Goal: Communication & Community: Share content

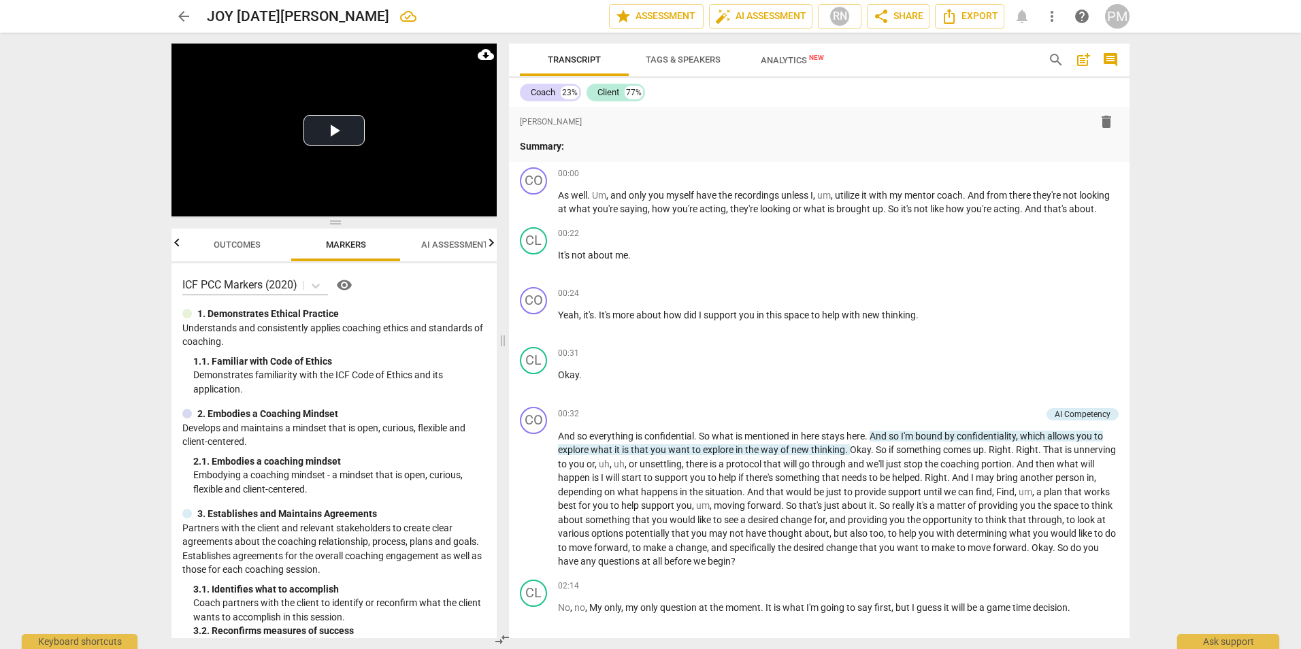
scroll to position [2926, 0]
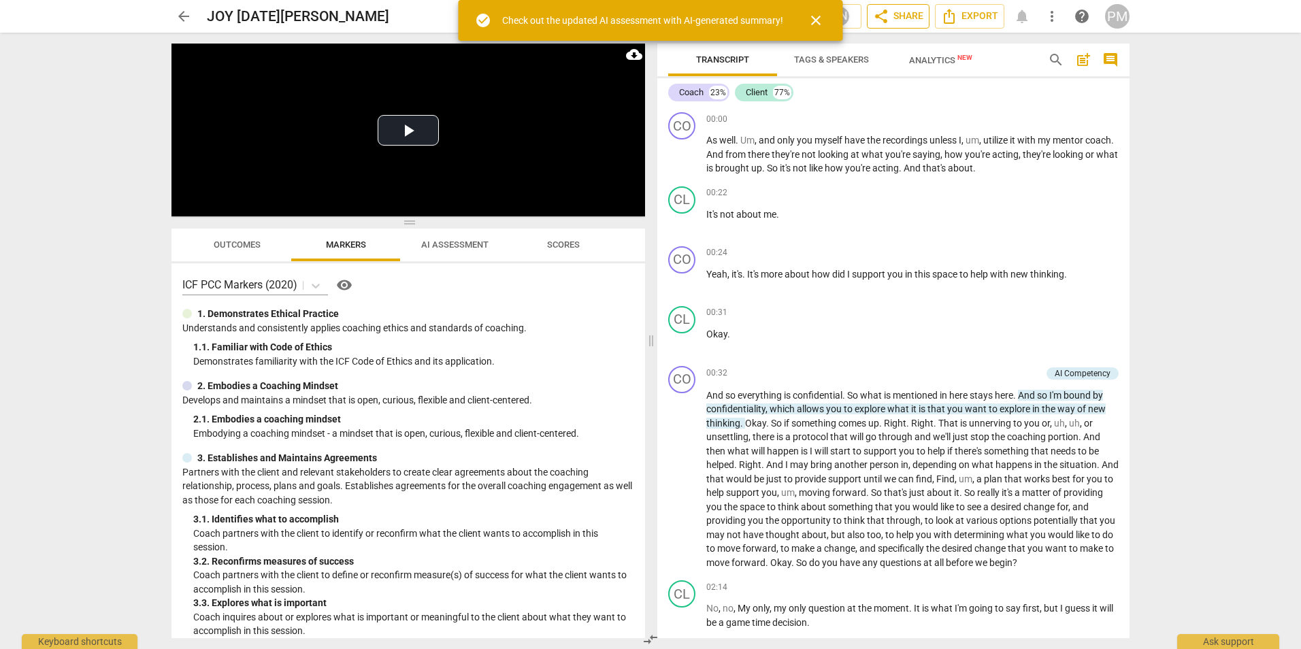
click at [917, 18] on span "share Share" at bounding box center [898, 16] width 50 height 16
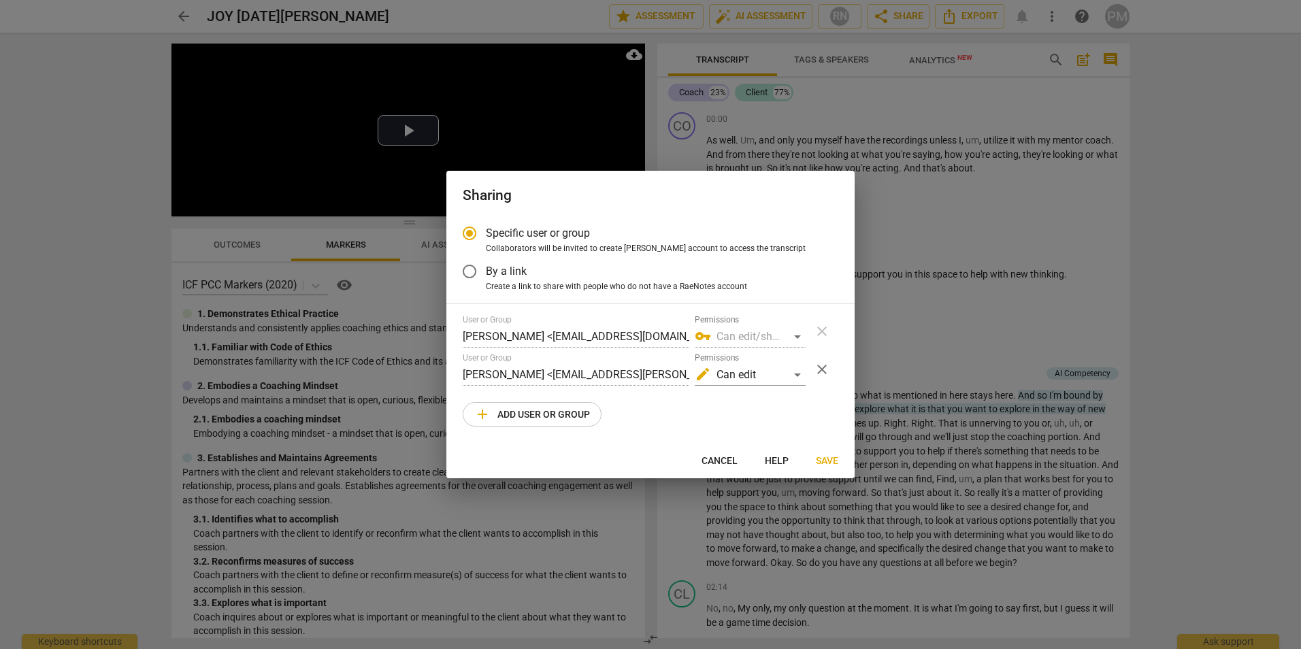
click at [665, 56] on div at bounding box center [650, 324] width 1301 height 649
radio input "false"
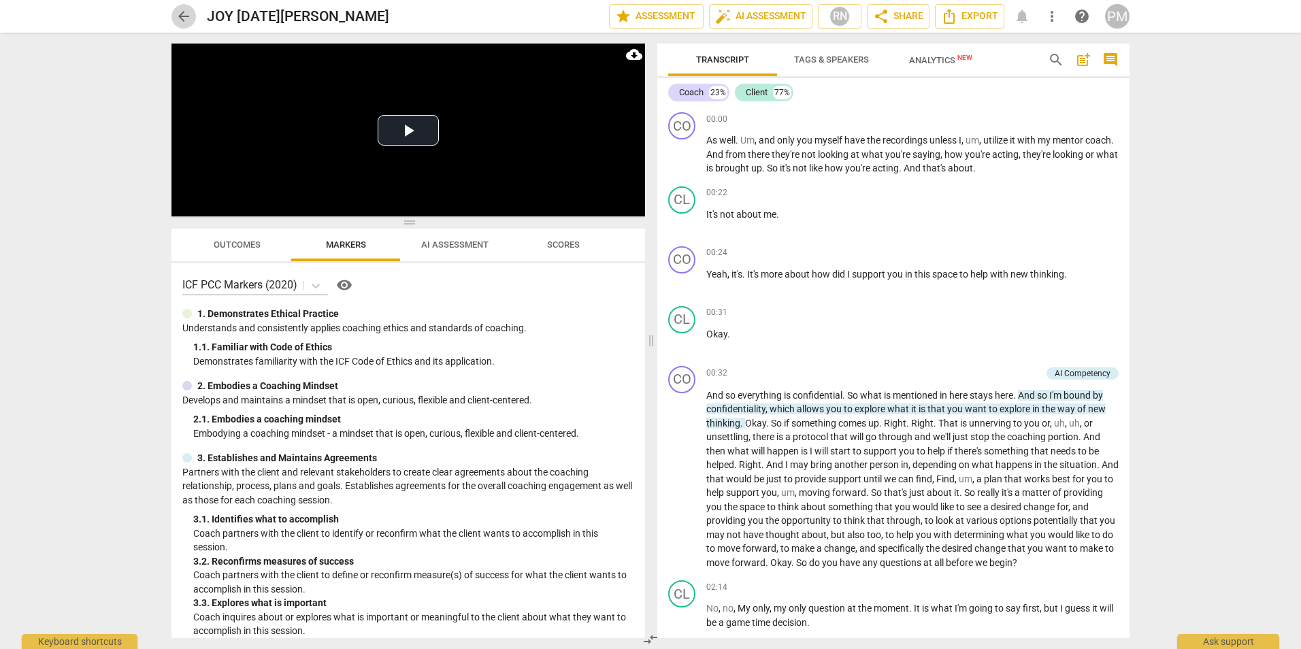
click at [178, 14] on span "arrow_back" at bounding box center [184, 16] width 16 height 16
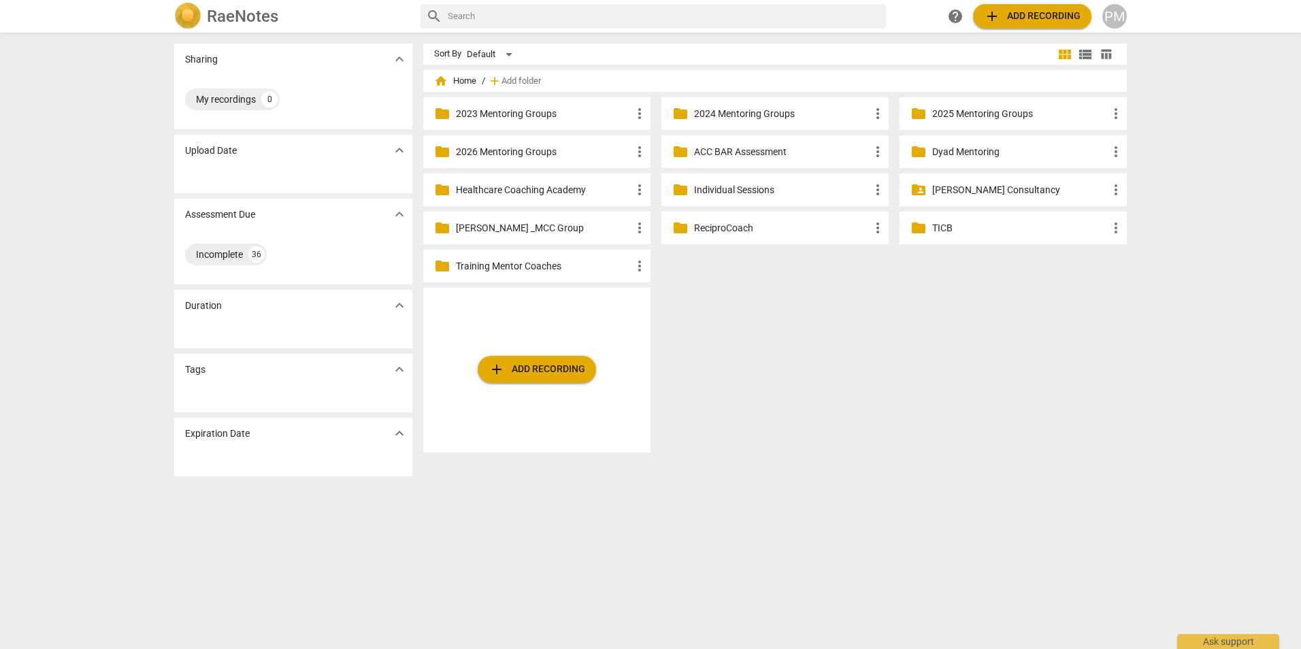
click at [489, 327] on div "add Add recording" at bounding box center [536, 370] width 227 height 165
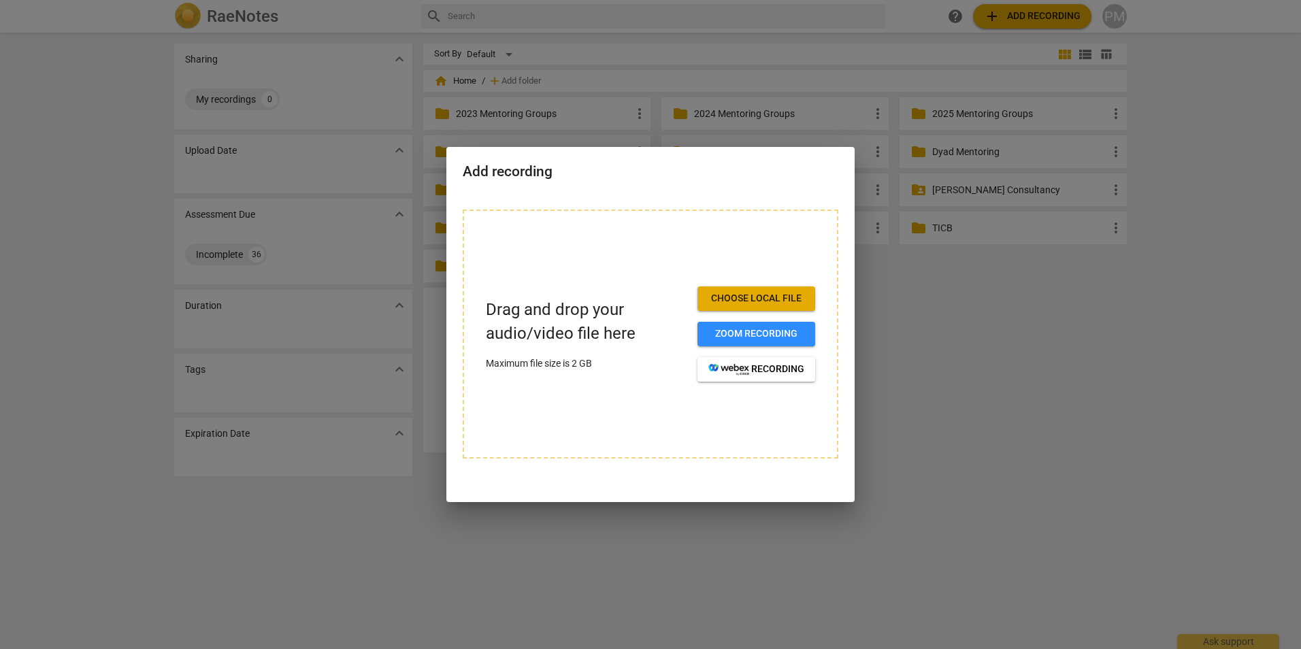
click at [1040, 391] on div at bounding box center [650, 324] width 1301 height 649
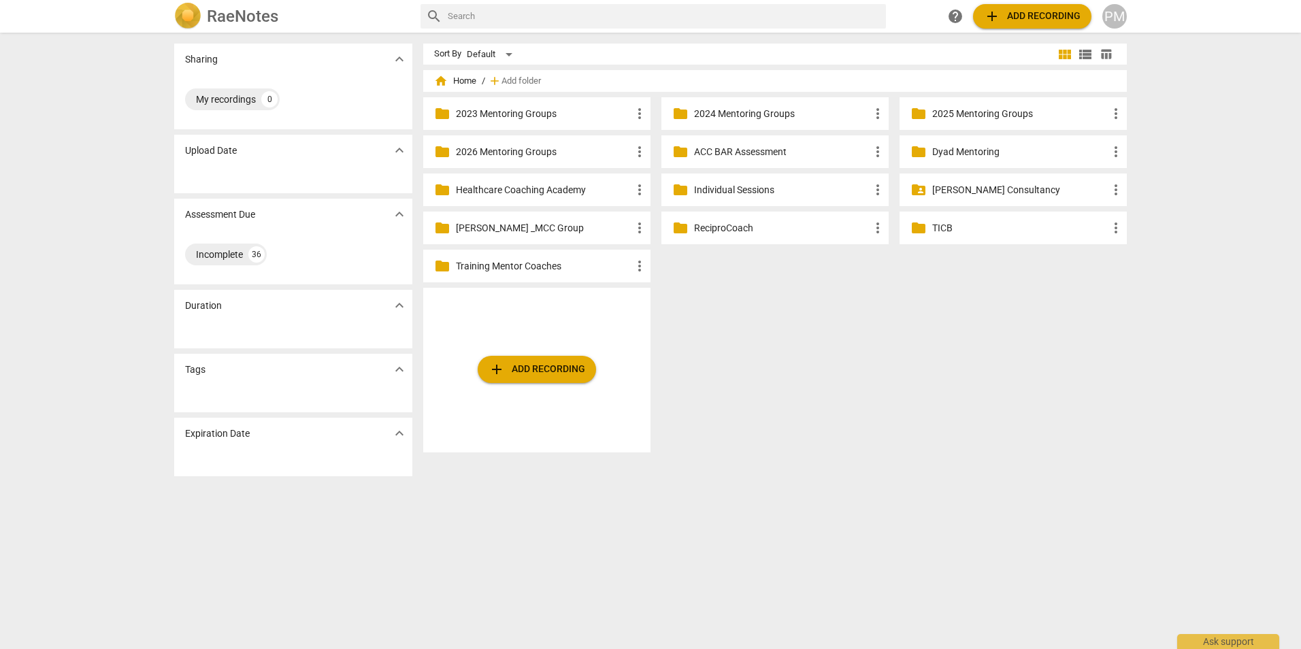
click at [968, 110] on p "2025 Mentoring Groups" at bounding box center [1020, 114] width 176 height 14
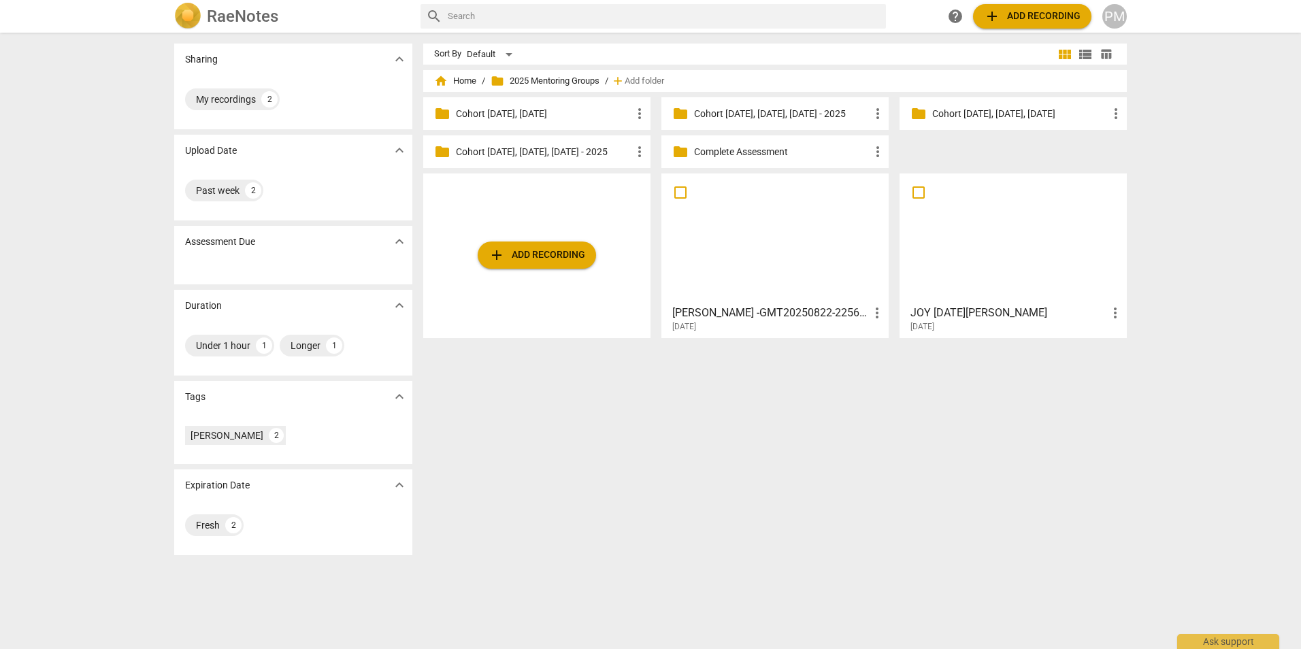
click at [1038, 286] on div at bounding box center [1013, 238] width 218 height 120
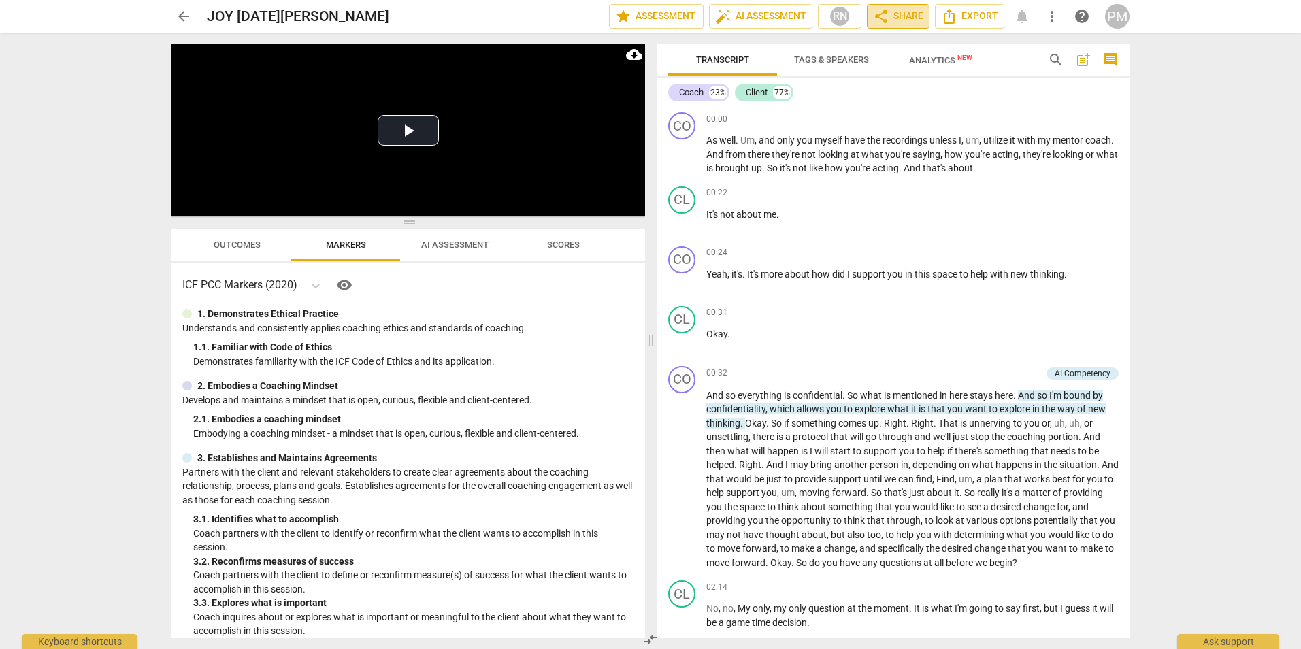
click at [904, 15] on span "share Share" at bounding box center [898, 16] width 50 height 16
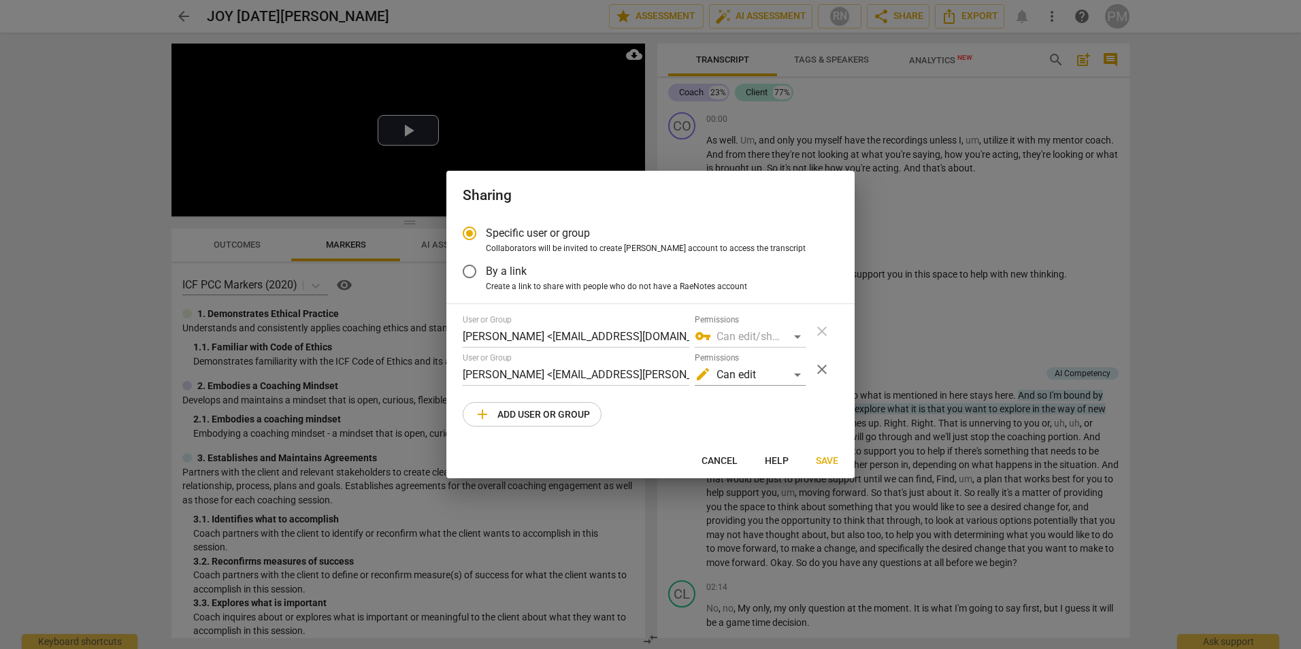
click at [518, 412] on span "add Add user or group" at bounding box center [532, 414] width 116 height 16
radio input "false"
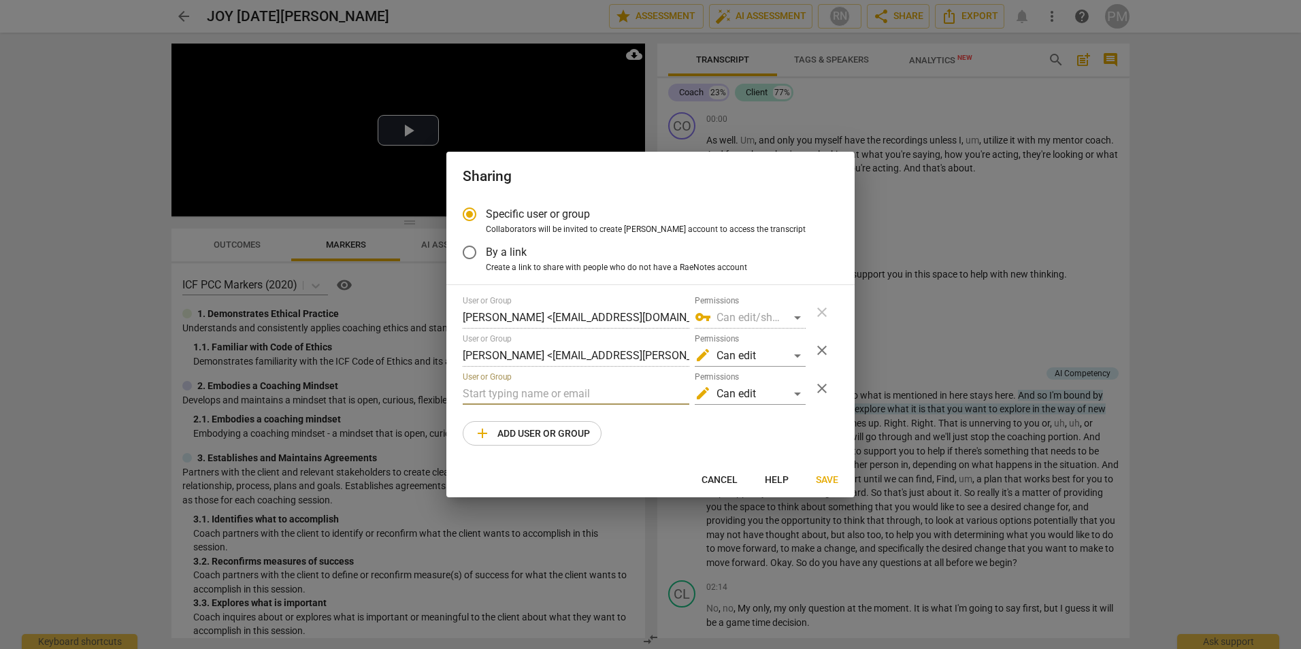
paste input ""[EMAIL_ADDRESS][DOMAIN_NAME]" <[EMAIL_ADDRESS][DOMAIN_NAME]>"
drag, startPoint x: 508, startPoint y: 392, endPoint x: 382, endPoint y: 392, distance: 126.6
click at [382, 392] on div "Sharing Specific user or group Collaborators will be invited to create RaeNotes…" at bounding box center [650, 324] width 1301 height 649
click at [654, 393] on input "[EMAIL_ADDRESS][DOMAIN_NAME]>" at bounding box center [576, 394] width 227 height 22
click at [657, 392] on input "[EMAIL_ADDRESS][DOMAIN_NAME]>" at bounding box center [576, 394] width 227 height 22
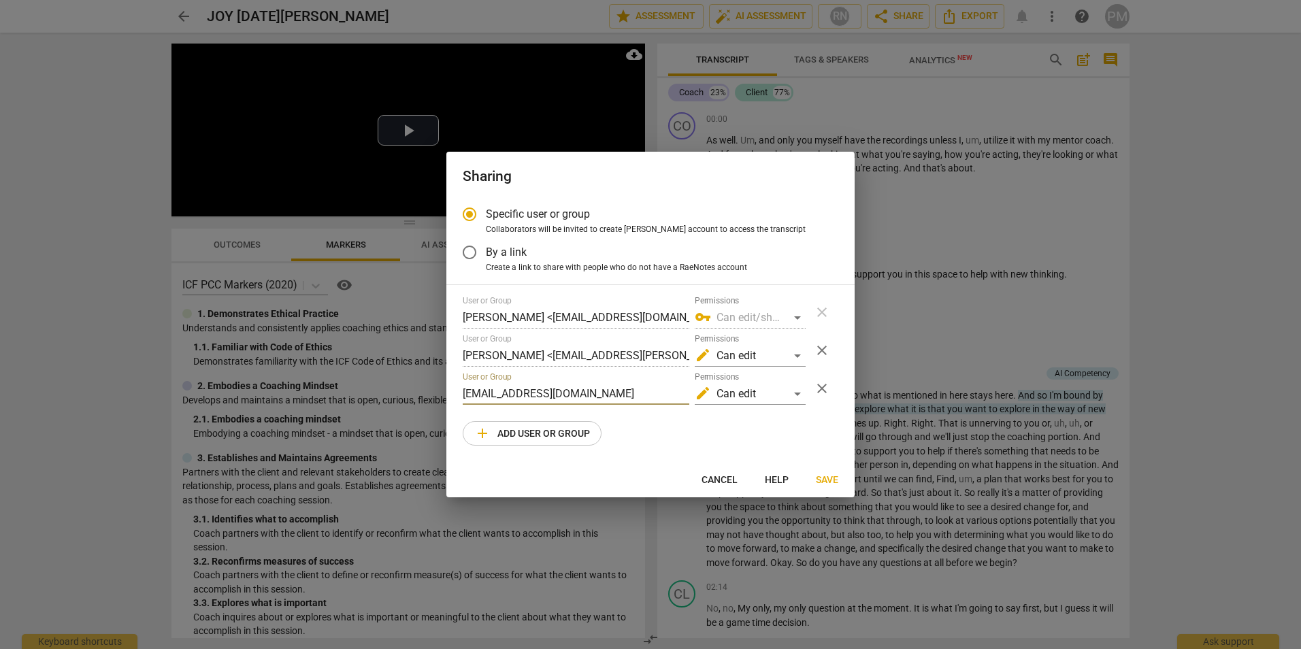
type input "[EMAIL_ADDRESS][DOMAIN_NAME]"
click at [824, 476] on span "Save" at bounding box center [827, 481] width 22 height 14
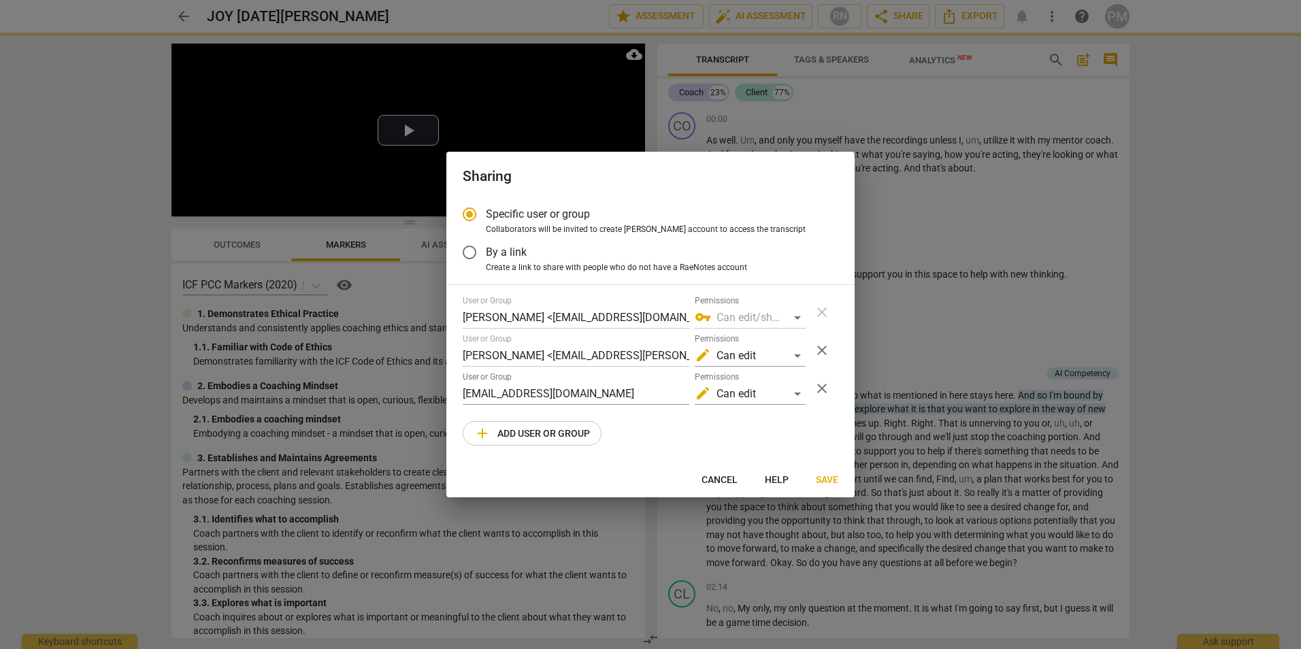
radio input "false"
type input "[PERSON_NAME] <[EMAIL_ADDRESS][DOMAIN_NAME]>"
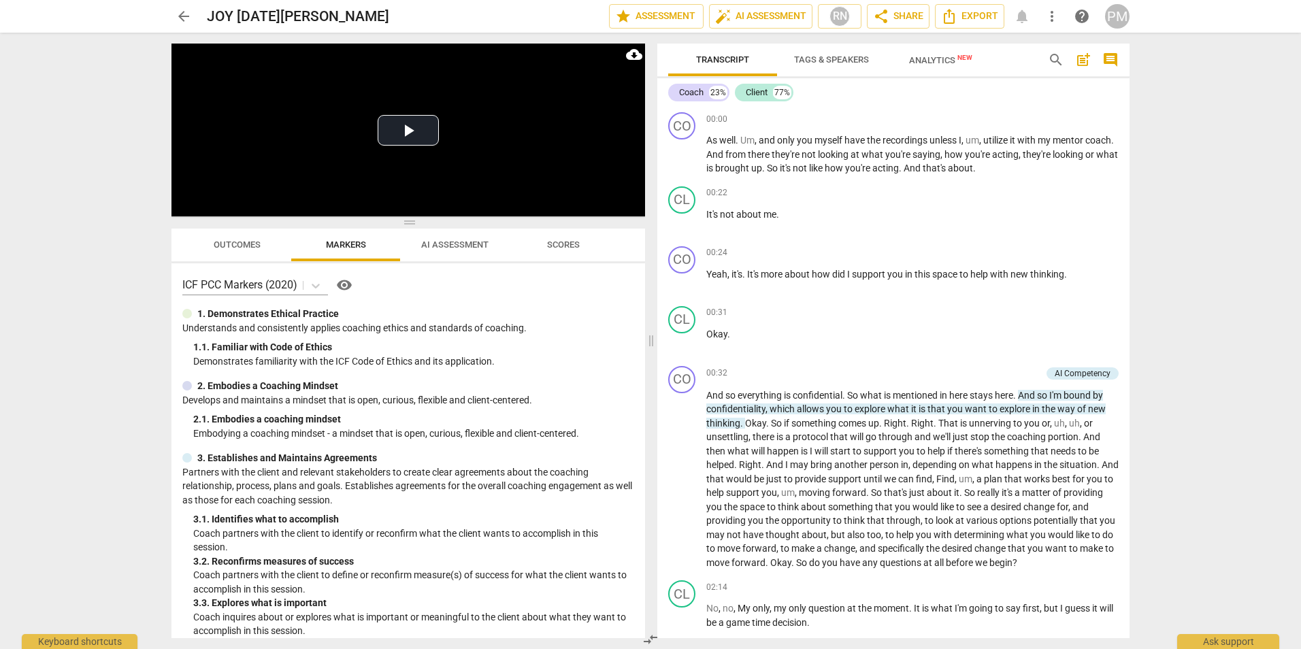
click at [184, 20] on span "arrow_back" at bounding box center [184, 16] width 16 height 16
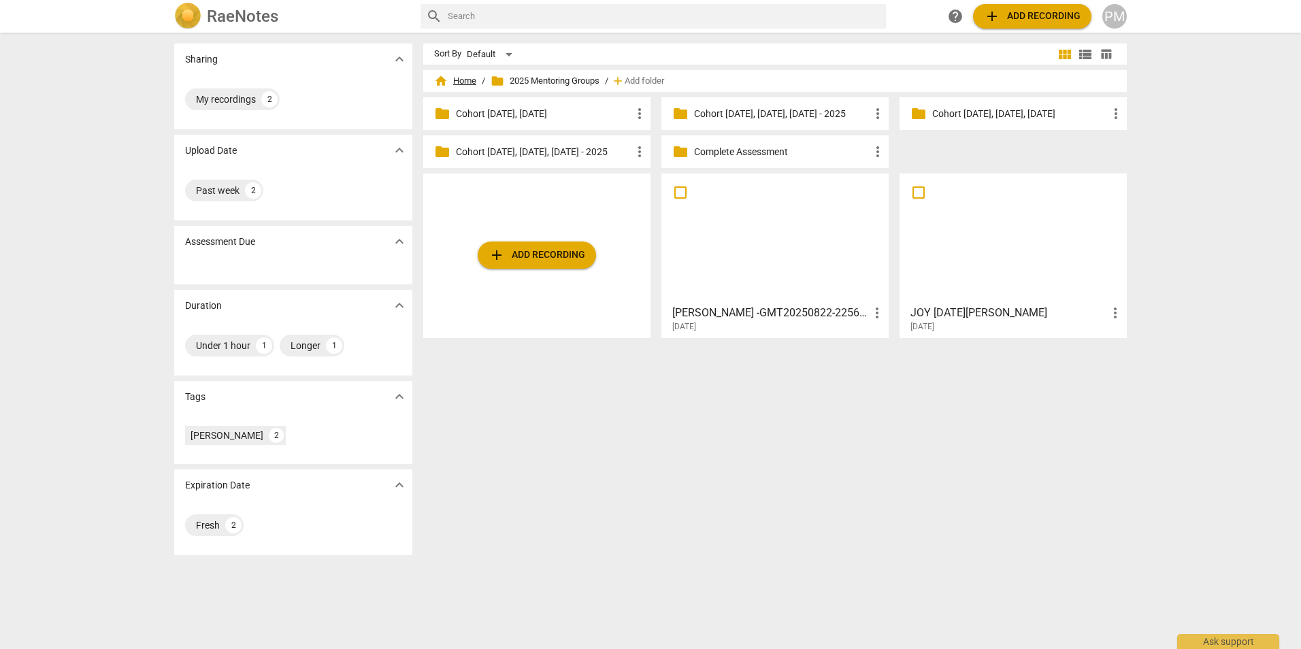
click at [459, 82] on span "home Home" at bounding box center [455, 81] width 42 height 14
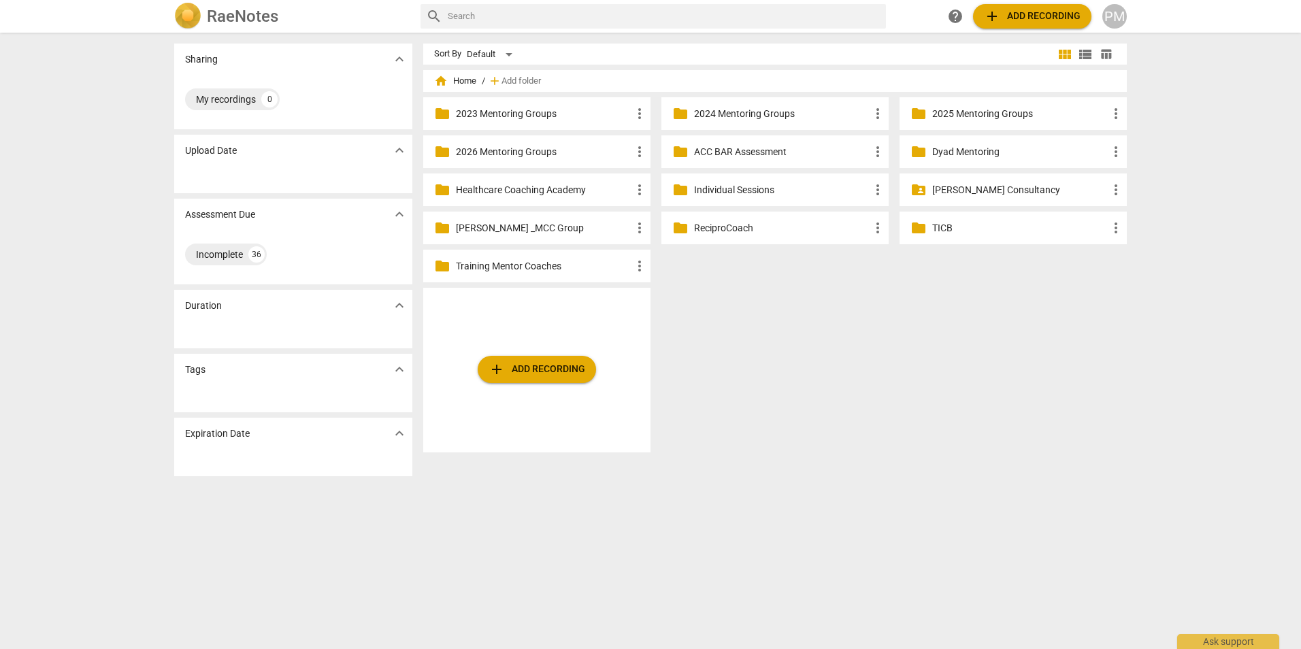
click at [546, 186] on p "Healthcare Coaching Academy" at bounding box center [544, 190] width 176 height 14
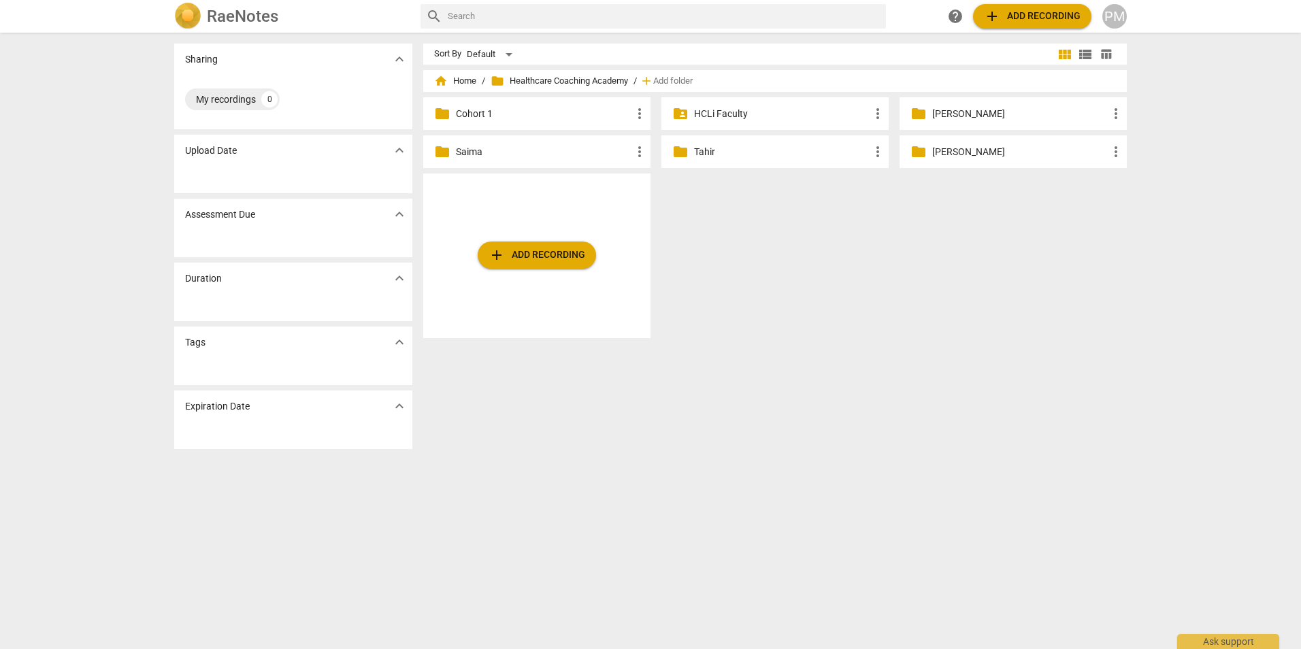
click at [700, 155] on p "Tahir" at bounding box center [782, 152] width 176 height 14
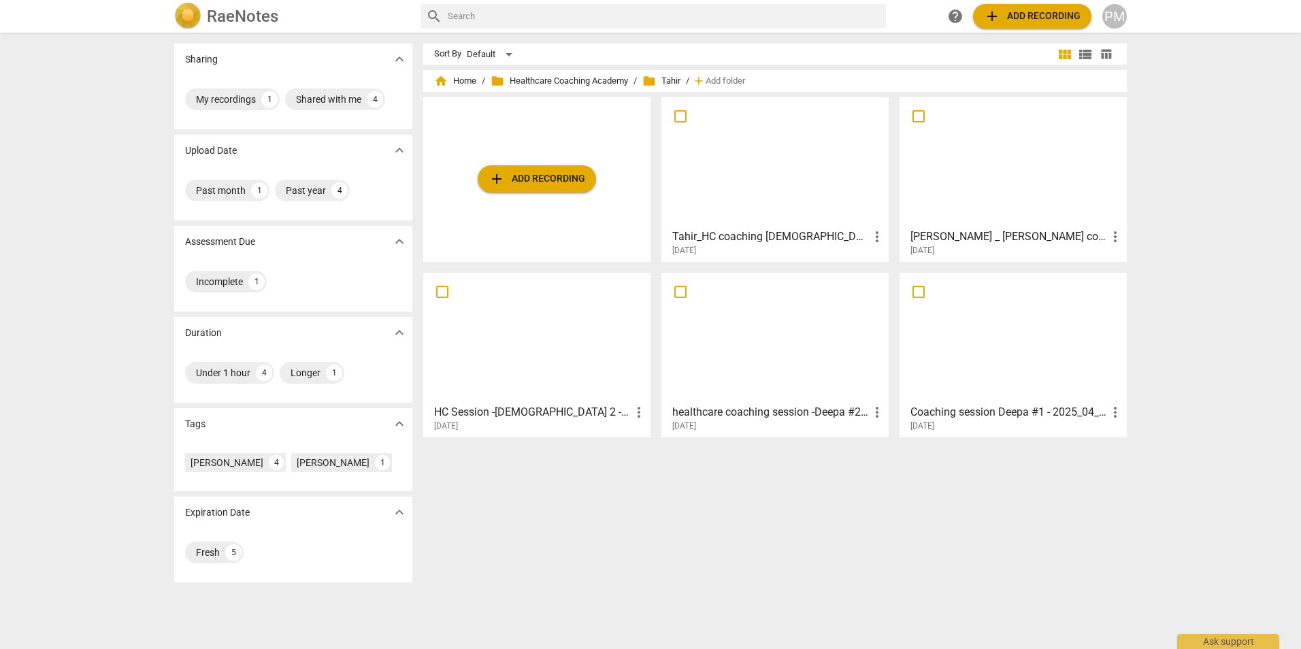
click at [779, 193] on div at bounding box center [775, 162] width 218 height 120
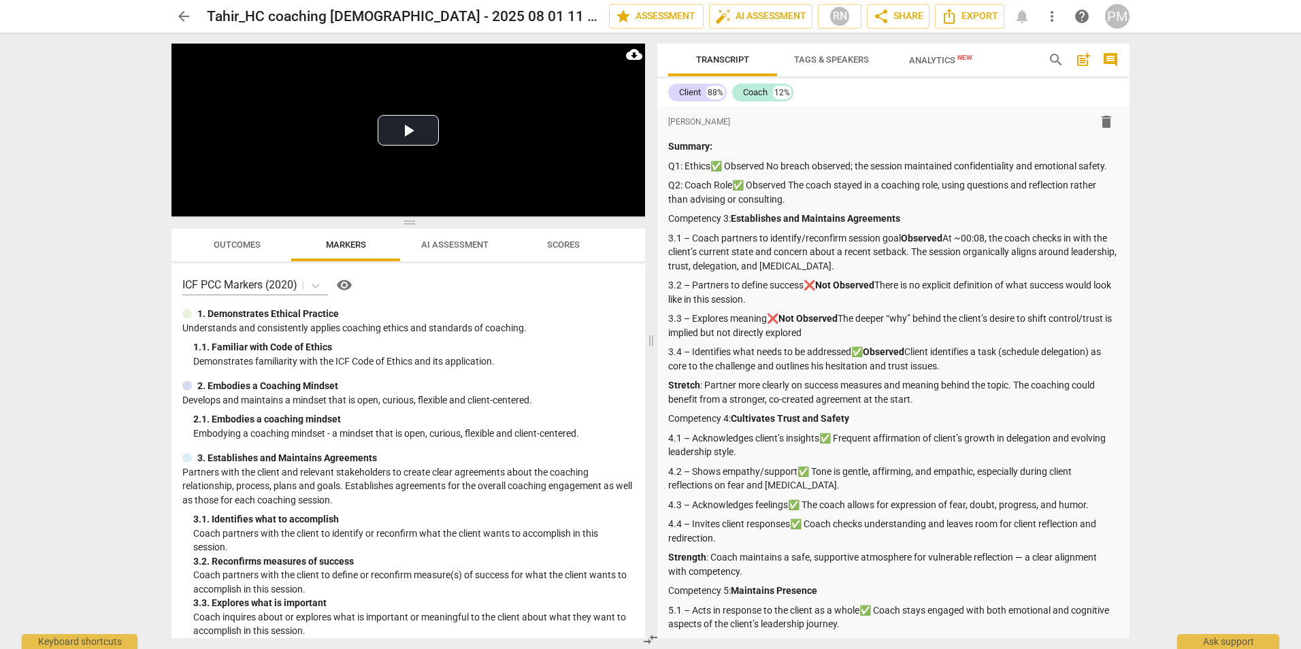
click at [184, 11] on span "arrow_back" at bounding box center [184, 16] width 16 height 16
